Goal: Task Accomplishment & Management: Manage account settings

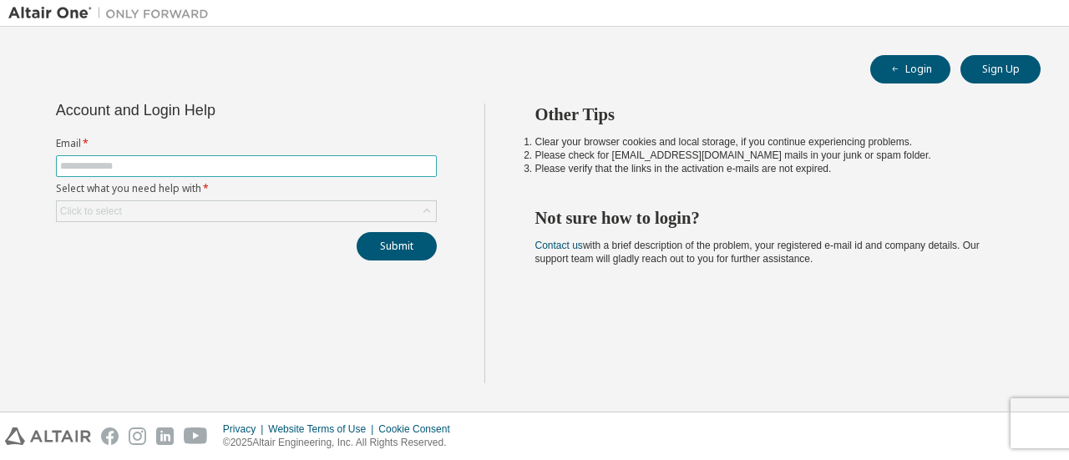
click at [270, 160] on input "text" at bounding box center [246, 166] width 373 height 13
type input "**********"
click at [334, 219] on div "Click to select" at bounding box center [246, 211] width 379 height 20
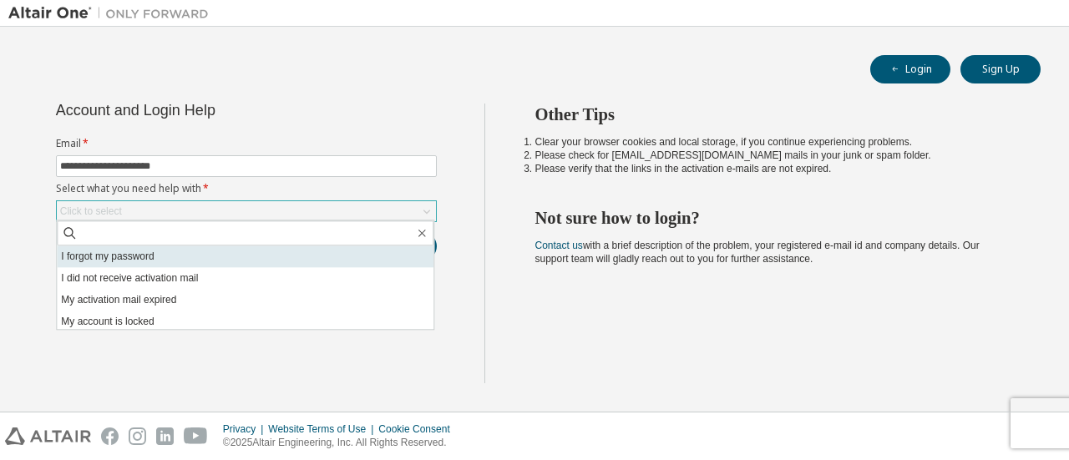
click at [311, 258] on li "I forgot my password" at bounding box center [245, 257] width 377 height 22
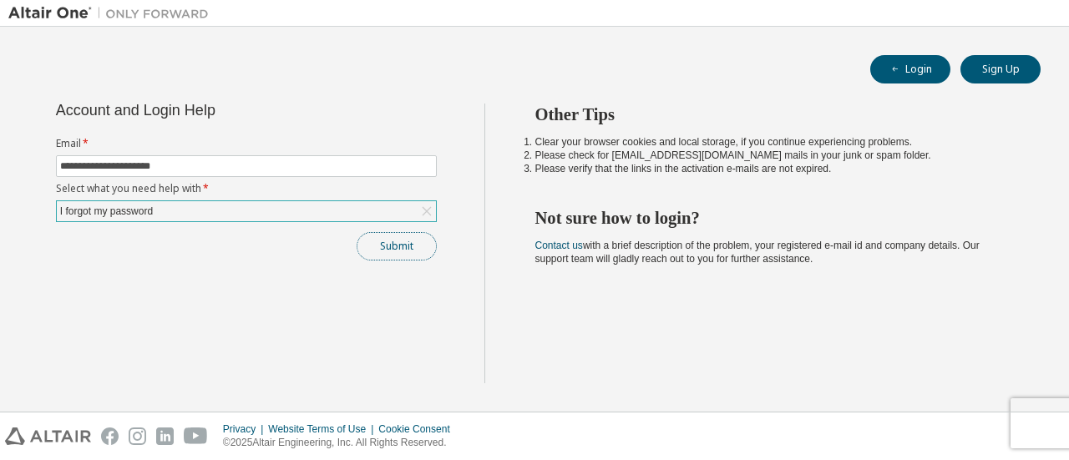
click at [412, 246] on button "Submit" at bounding box center [397, 246] width 80 height 28
click at [388, 240] on button "Submit" at bounding box center [397, 246] width 80 height 28
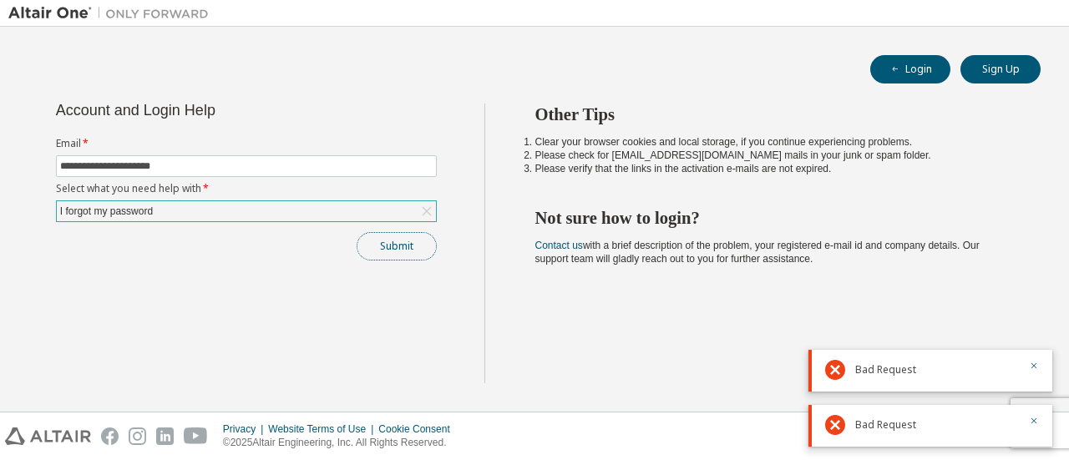
click at [401, 243] on button "Submit" at bounding box center [397, 246] width 80 height 28
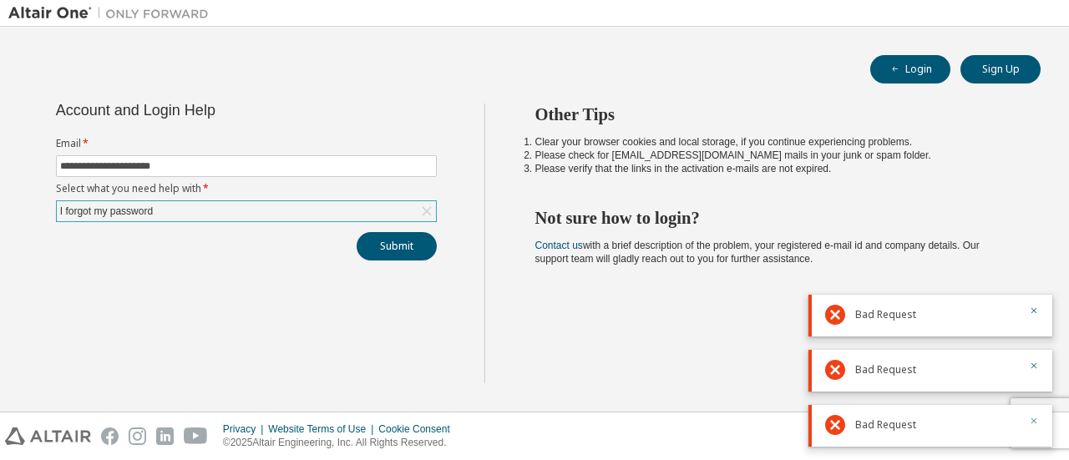
click at [1033, 423] on icon "button" at bounding box center [1035, 422] width 6 height 6
click at [1032, 424] on icon "button" at bounding box center [1035, 422] width 6 height 6
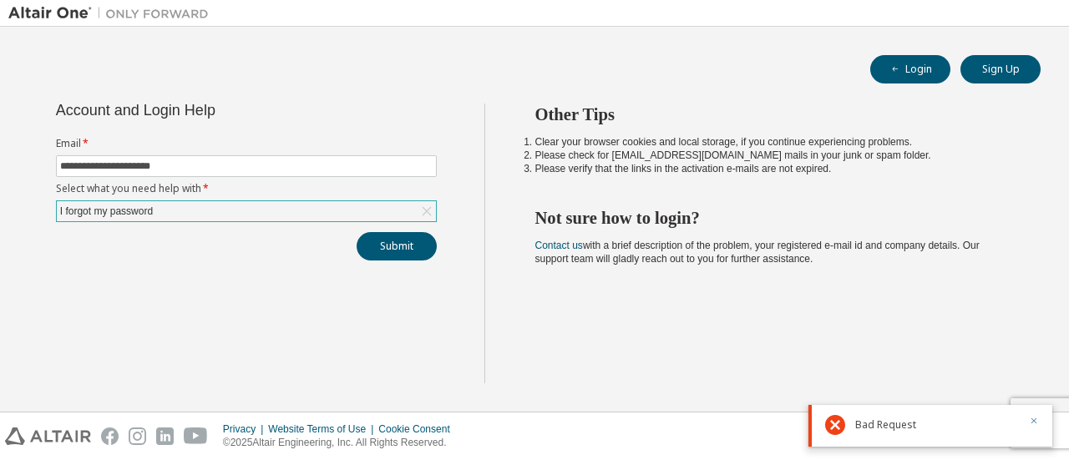
click at [1032, 421] on icon "button" at bounding box center [1034, 421] width 10 height 10
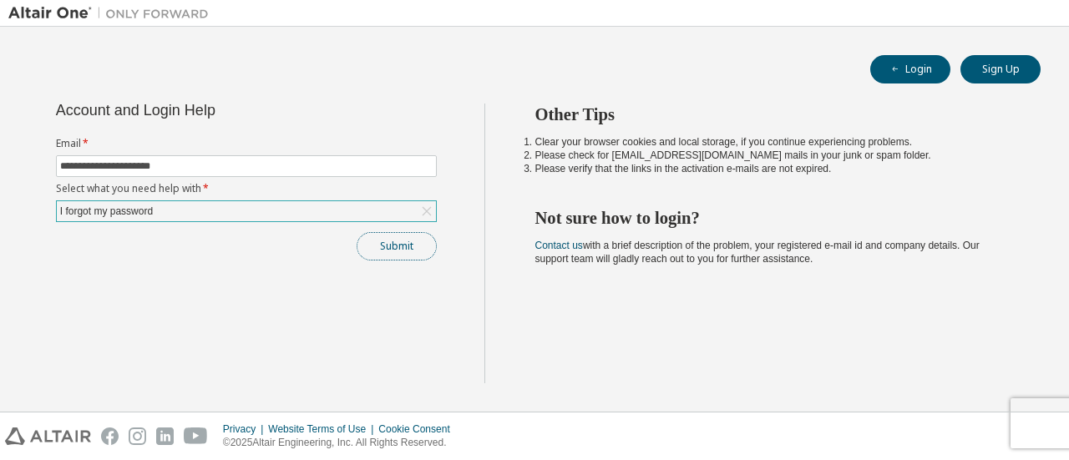
click at [413, 248] on button "Submit" at bounding box center [397, 246] width 80 height 28
click at [411, 248] on button "Submit" at bounding box center [397, 246] width 80 height 28
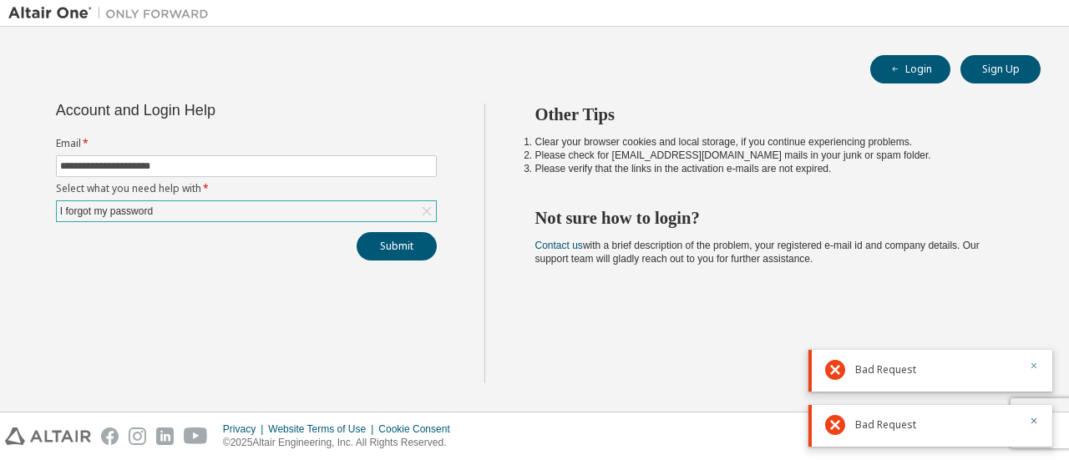
click at [1035, 370] on icon "button" at bounding box center [1034, 366] width 10 height 10
click at [1029, 422] on icon "button" at bounding box center [1034, 421] width 10 height 10
